Goal: Navigation & Orientation: Find specific page/section

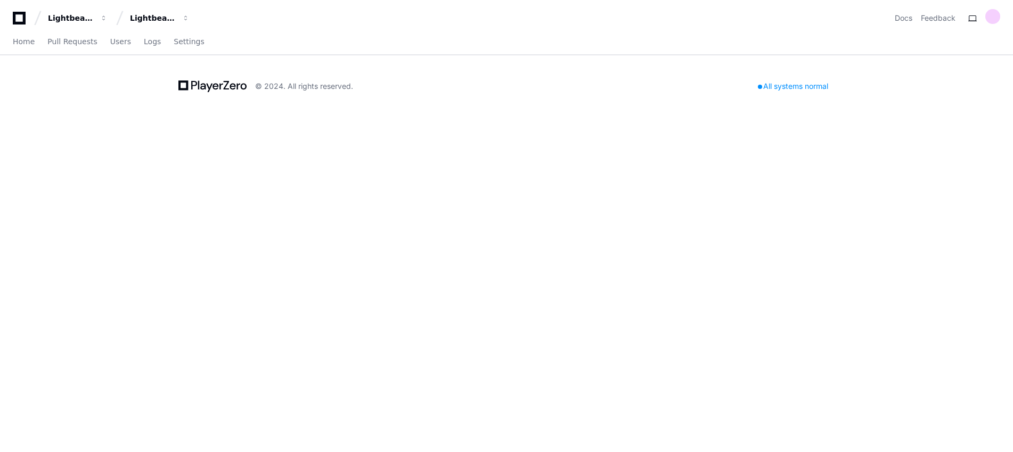
click at [510, 176] on div "Lightbeam Health Lightbeam Health Solutions Docs Feedback Home Pull Requests Us…" at bounding box center [506, 226] width 1013 height 452
click at [94, 19] on div "Lightbeam Health Solutions" at bounding box center [71, 18] width 46 height 11
click at [172, 54] on link "Join or create a project" at bounding box center [200, 56] width 136 height 14
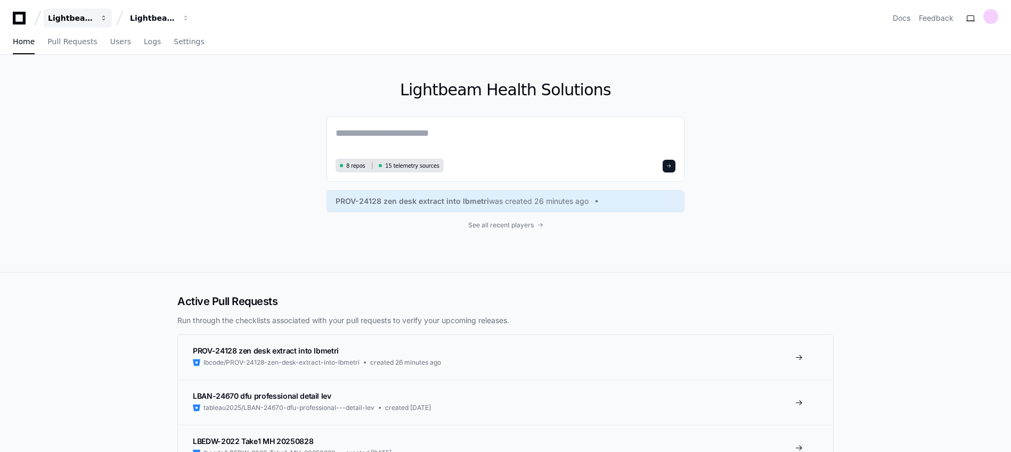
click at [96, 23] on button "Lightbeam Health" at bounding box center [78, 18] width 68 height 19
click at [173, 25] on button "Lightbeam Health Solutions" at bounding box center [160, 18] width 68 height 19
click at [179, 80] on span "Lightbeam Health Solutions" at bounding box center [200, 77] width 107 height 13
click at [108, 18] on span "button" at bounding box center [103, 17] width 7 height 7
click at [158, 235] on div "Lightbeam Health Solutions 8 repos 15 telemetry sources PROV-24128 zen desk ext…" at bounding box center [505, 164] width 1011 height 218
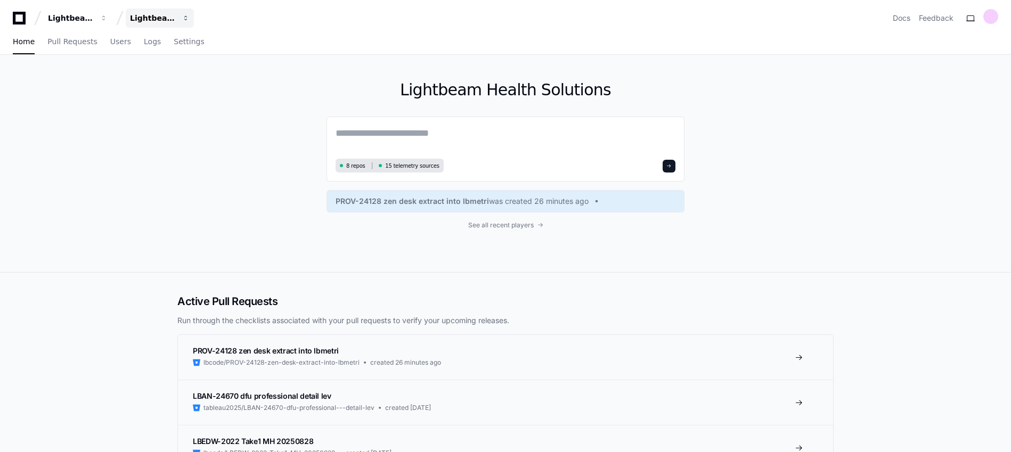
click at [94, 17] on div "Lightbeam Health Solutions" at bounding box center [71, 18] width 46 height 11
